Goal: Information Seeking & Learning: Learn about a topic

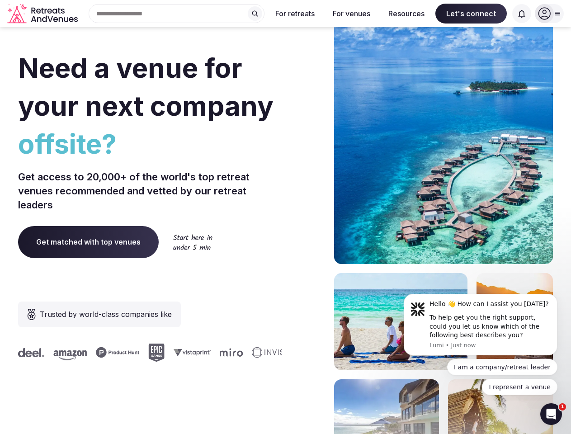
click at [285, 217] on div "Need a venue for your next company offsite? Get access to 20,000+ of the world'…" at bounding box center [285, 270] width 535 height 544
click at [177, 14] on div "Search Popular Destinations [GEOGRAPHIC_DATA], [GEOGRAPHIC_DATA] [GEOGRAPHIC_DA…" at bounding box center [172, 13] width 183 height 19
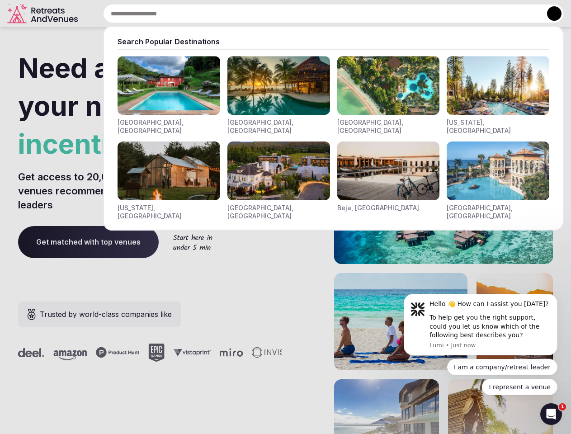
click at [255, 14] on input "text" at bounding box center [333, 13] width 460 height 19
click at [295, 14] on input "text" at bounding box center [333, 13] width 460 height 19
click at [351, 14] on input "text" at bounding box center [333, 13] width 460 height 19
click at [406, 14] on input "text" at bounding box center [333, 13] width 460 height 19
click at [471, 14] on input "text" at bounding box center [333, 13] width 460 height 19
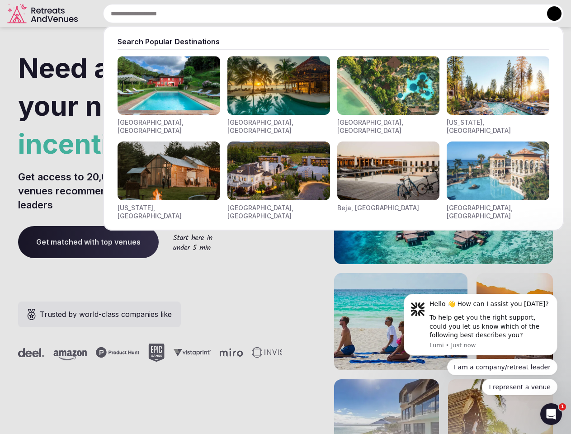
click at [521, 14] on input "text" at bounding box center [333, 13] width 460 height 19
click at [549, 14] on button at bounding box center [554, 13] width 14 height 14
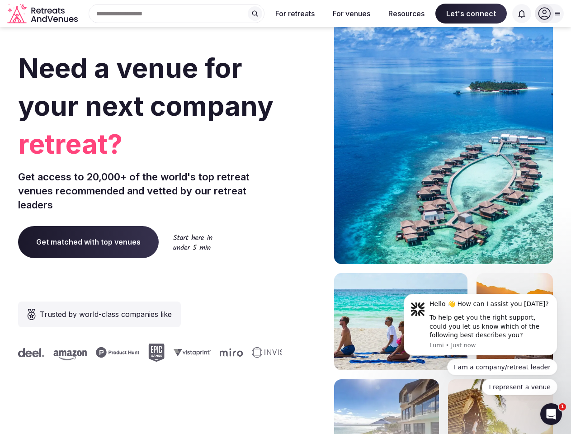
click at [480, 324] on div "To help get you the right support, could you let us know which of the following…" at bounding box center [489, 326] width 121 height 27
